Goal: Use online tool/utility: Utilize a website feature to perform a specific function

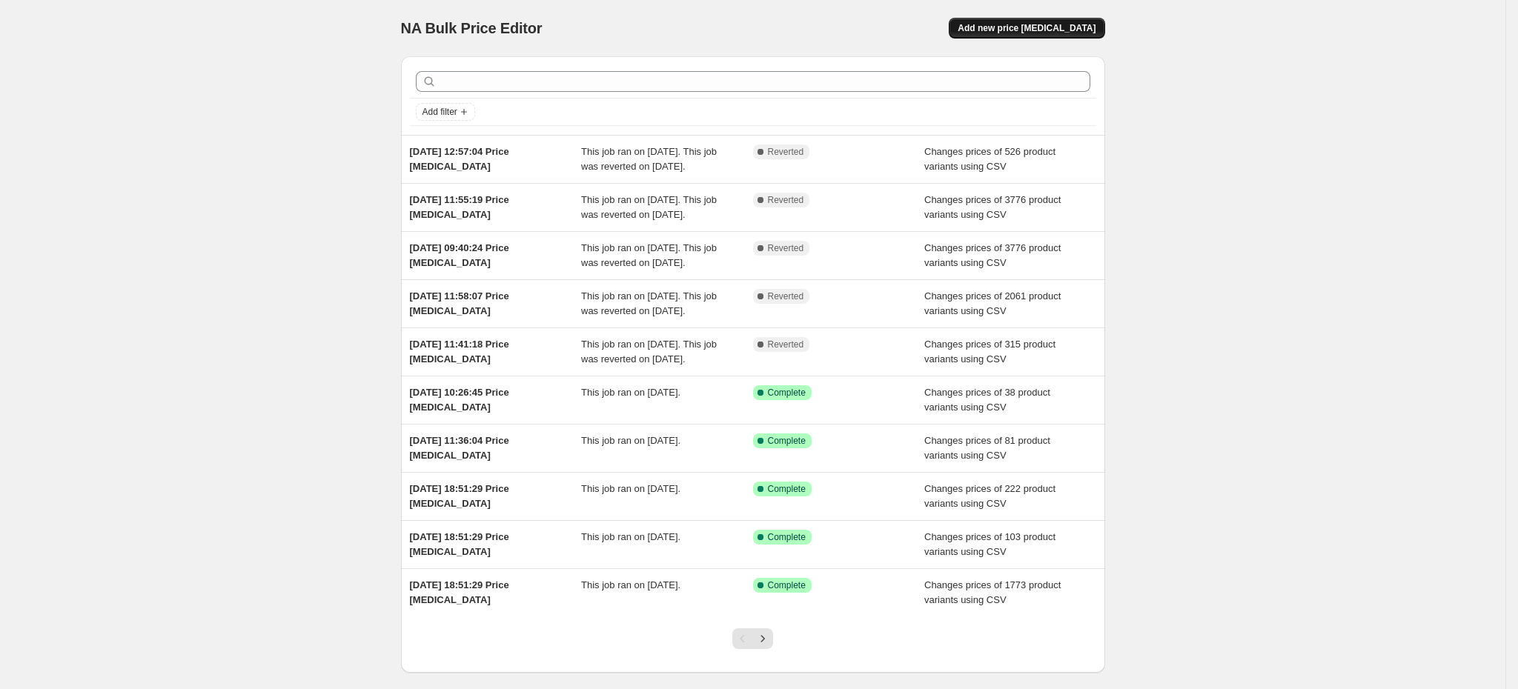
click at [1011, 31] on span "Add new price [MEDICAL_DATA]" at bounding box center [1027, 28] width 138 height 12
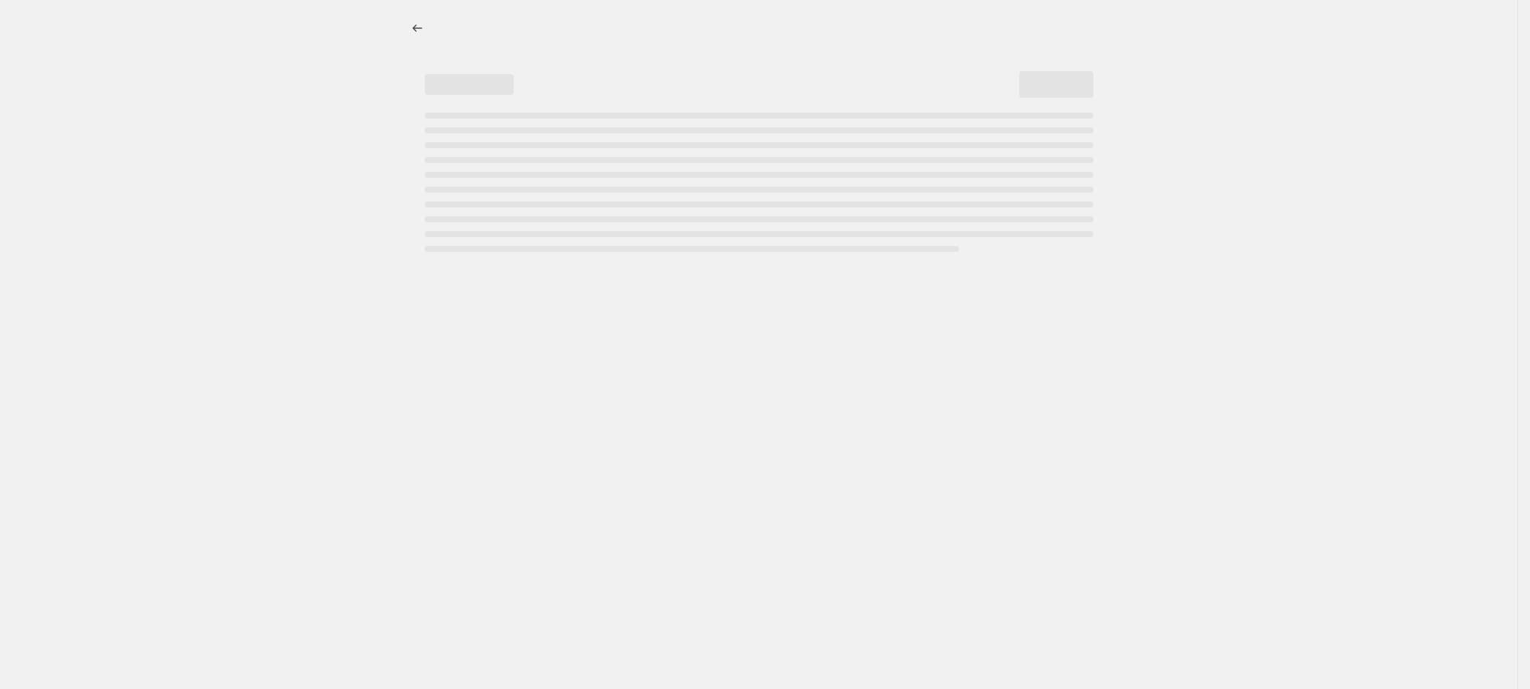
select select "percentage"
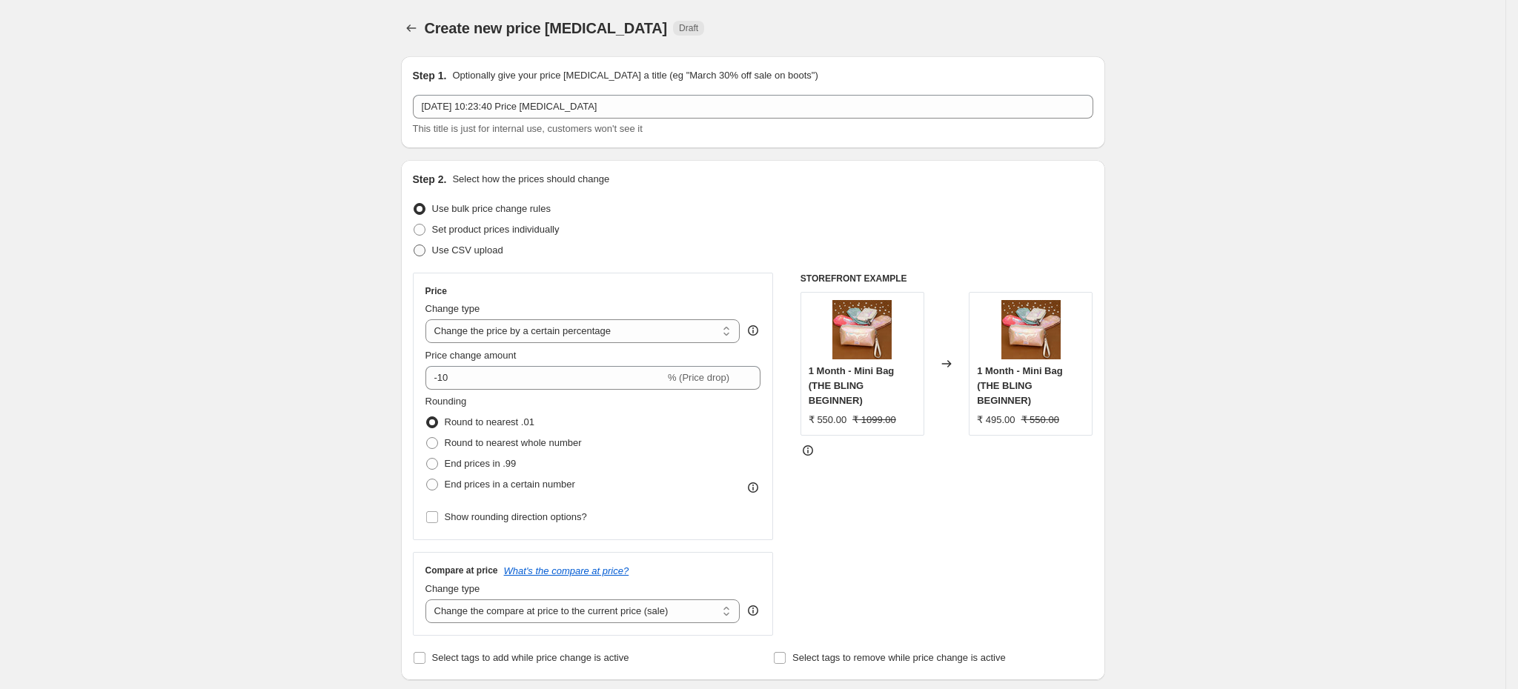
drag, startPoint x: 451, startPoint y: 254, endPoint x: 462, endPoint y: 254, distance: 11.1
click at [451, 252] on span "Use CSV upload" at bounding box center [467, 250] width 71 height 11
click at [414, 245] on input "Use CSV upload" at bounding box center [414, 245] width 1 height 1
radio input "true"
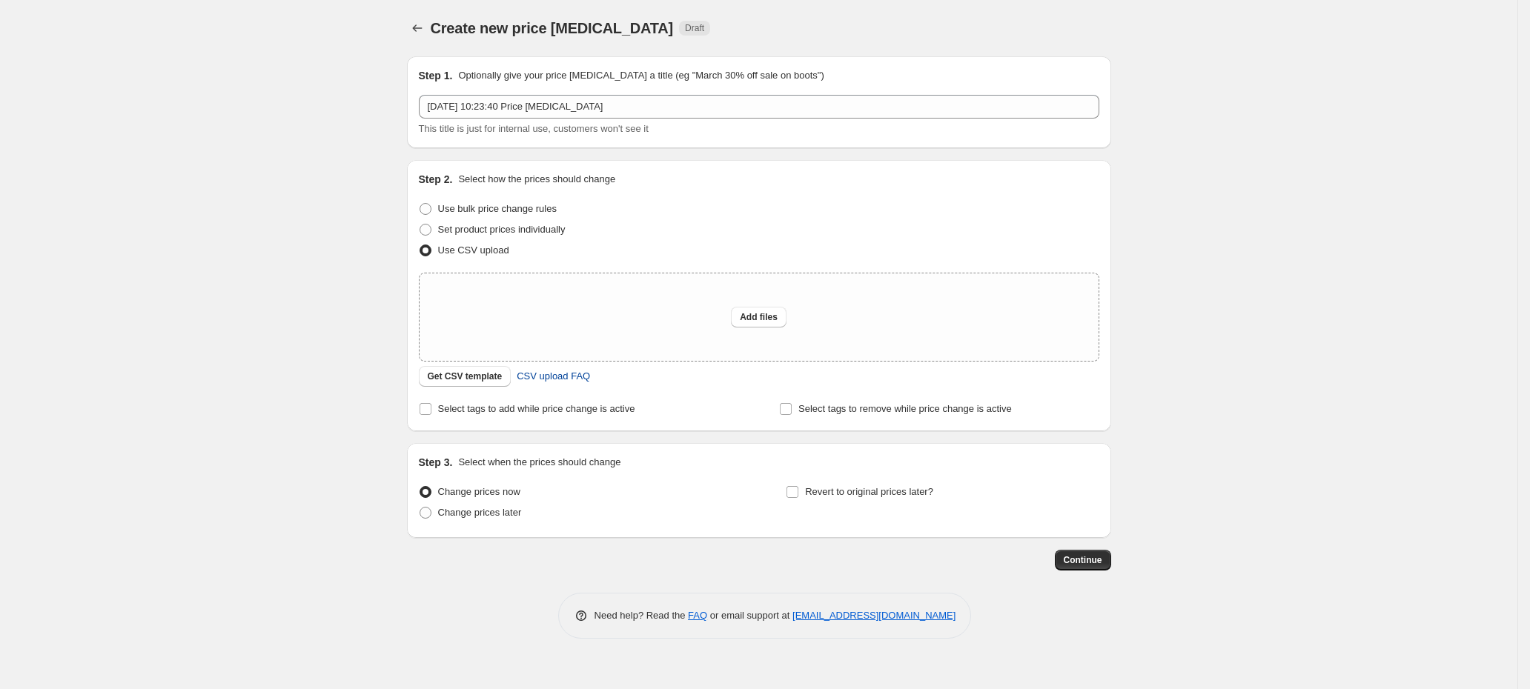
click at [568, 381] on span "CSV upload FAQ" at bounding box center [553, 376] width 73 height 15
click at [460, 374] on span "Get CSV template" at bounding box center [465, 377] width 75 height 12
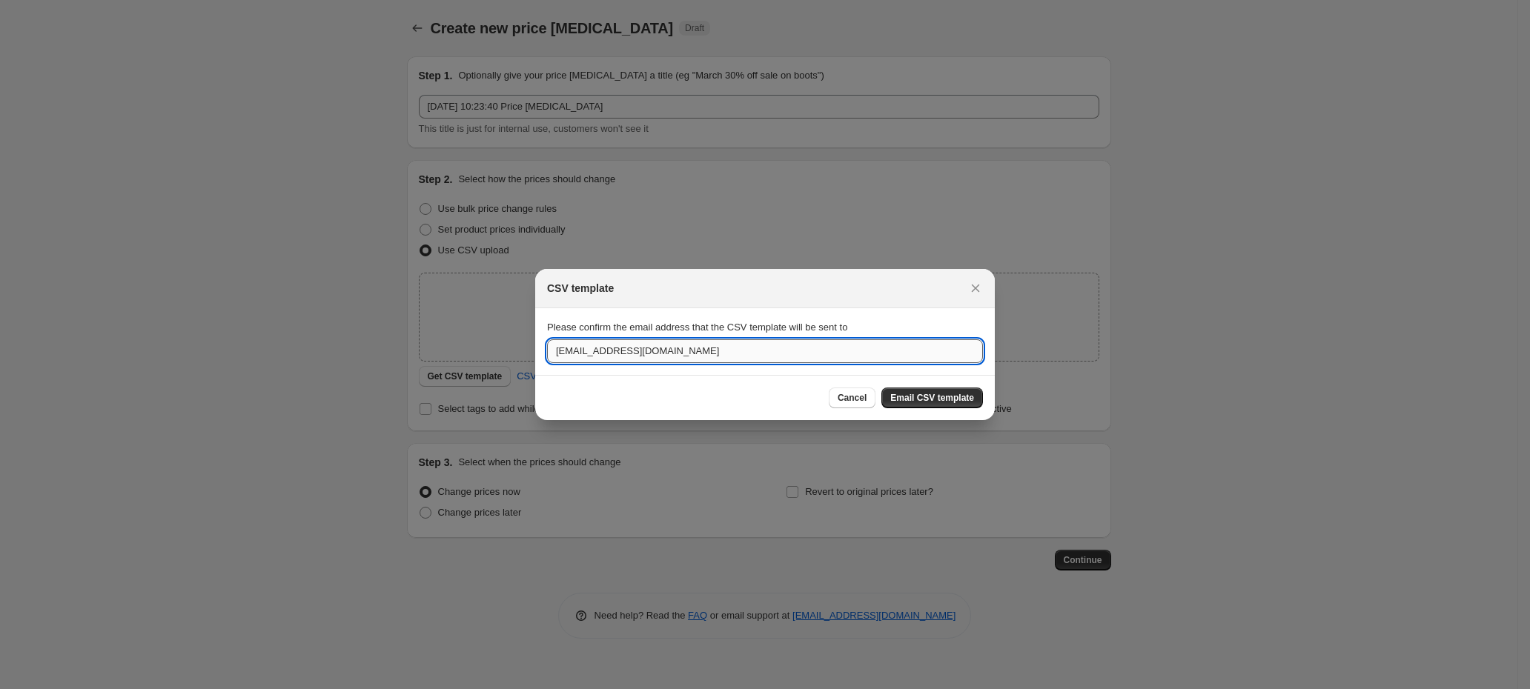
click at [700, 346] on input "theblingbag@gmail.com" at bounding box center [765, 351] width 436 height 24
paste input "pratik."
type input "pratik.blingbag@gmail.com"
click at [955, 391] on button "Email CSV template" at bounding box center [932, 398] width 102 height 21
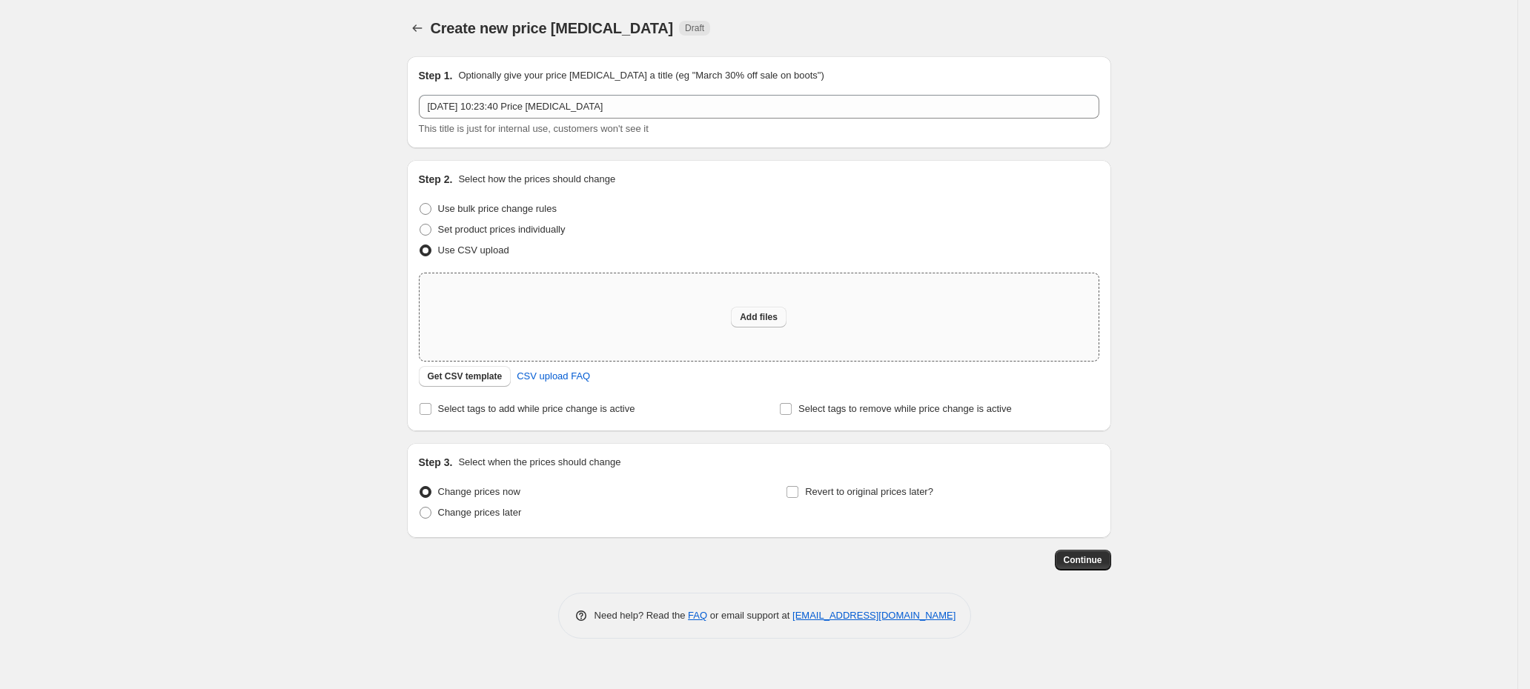
click at [772, 323] on span "Add files" at bounding box center [759, 317] width 38 height 12
type input "C:\fakepath\Temple products flat 55%.csv"
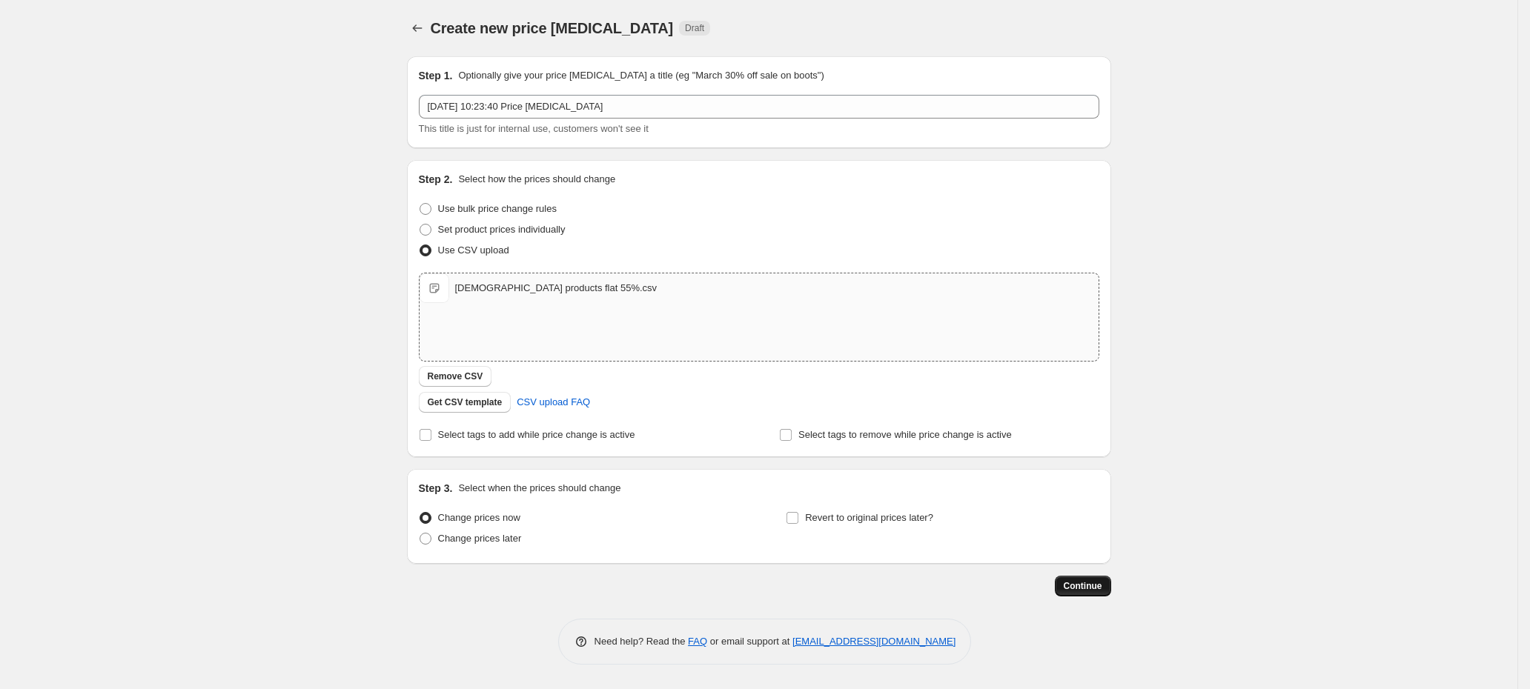
click at [1084, 591] on span "Continue" at bounding box center [1083, 586] width 39 height 12
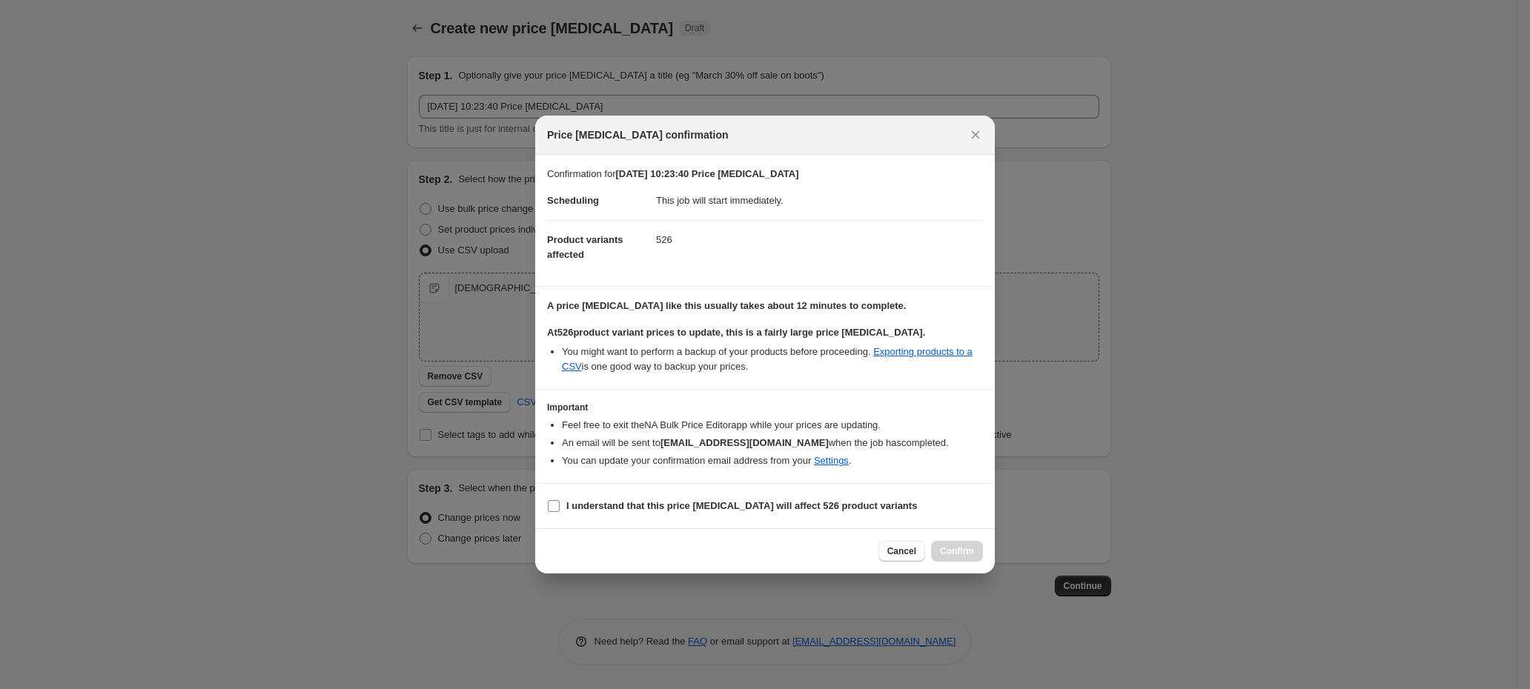
click at [617, 506] on b "I understand that this price change job will affect 526 product variants" at bounding box center [741, 505] width 351 height 11
click at [560, 506] on input "I understand that this price change job will affect 526 product variants" at bounding box center [554, 506] width 12 height 12
checkbox input "true"
click at [959, 557] on span "Confirm" at bounding box center [957, 552] width 34 height 12
